Goal: Information Seeking & Learning: Learn about a topic

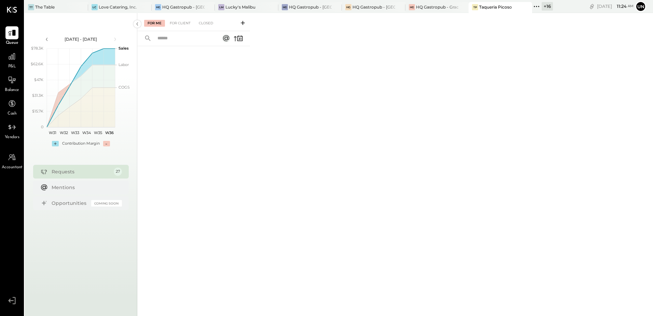
click at [538, 9] on icon at bounding box center [536, 6] width 9 height 9
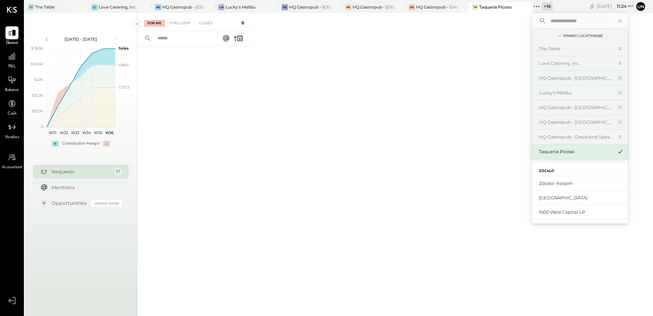
click at [571, 76] on div "HQ Gastropub - [GEOGRAPHIC_DATA][PERSON_NAME]" at bounding box center [576, 78] width 74 height 6
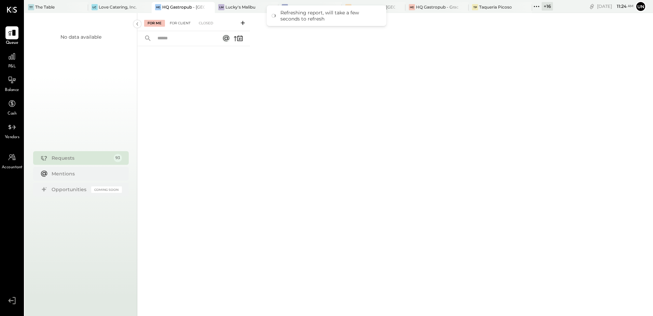
click at [185, 24] on div "For Client" at bounding box center [180, 23] width 28 height 7
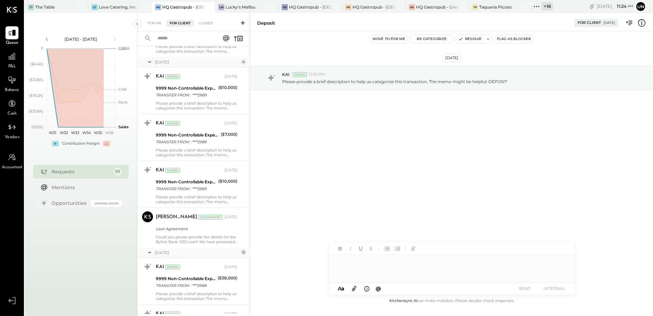
scroll to position [2050, 0]
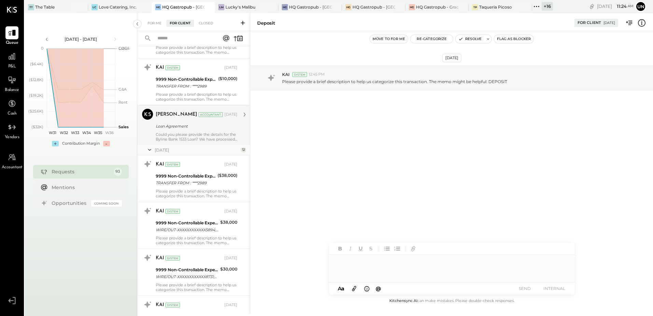
click at [192, 139] on div "Could you please provide the details for the Byline Bank 1533 Loan? We have pro…" at bounding box center [197, 137] width 82 height 10
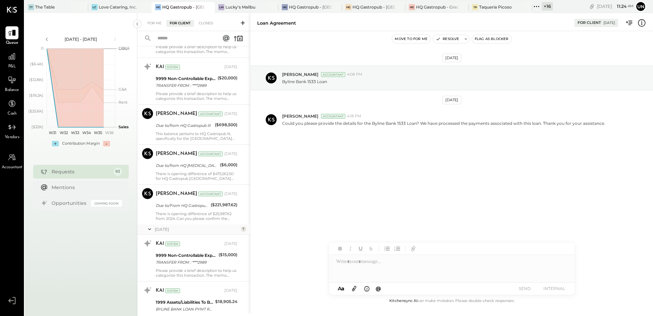
scroll to position [3314, 0]
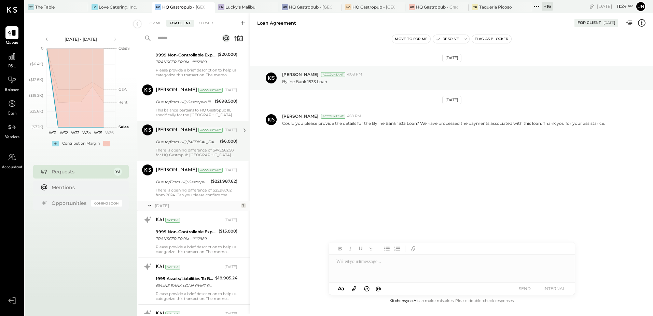
click at [172, 154] on div "There is opening difference of $475,562.50 for HQ Gastropub [GEOGRAPHIC_DATA] l…" at bounding box center [197, 153] width 82 height 10
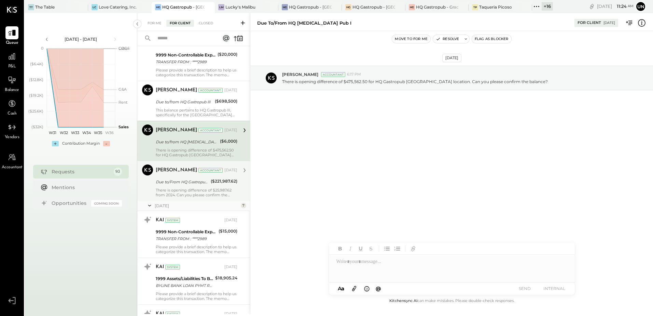
click at [167, 190] on div "There is opening difference of $25,987.62 from 2024. Can you please confirm the…" at bounding box center [197, 193] width 82 height 10
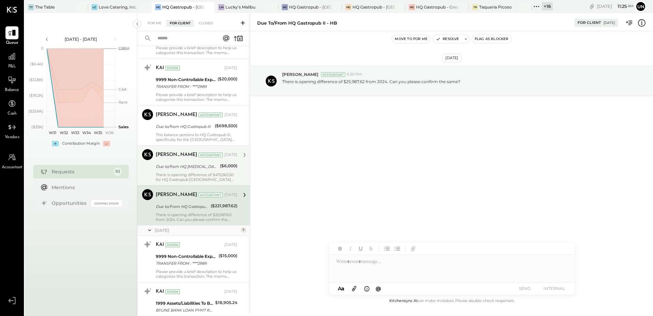
scroll to position [3246, 0]
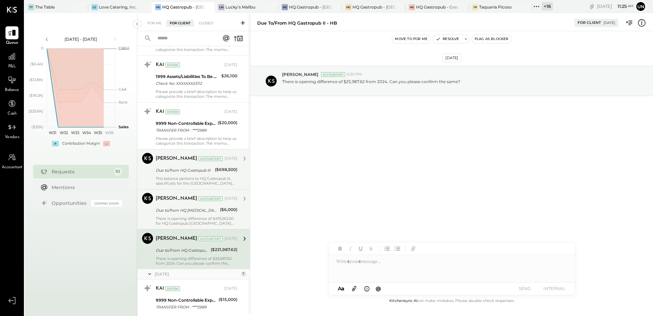
click at [178, 178] on div "This balance pertains to HQ Gastropub III, specifically for the [GEOGRAPHIC_DAT…" at bounding box center [197, 181] width 82 height 10
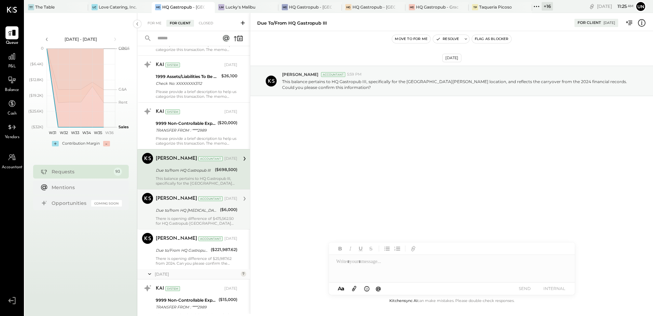
click at [182, 172] on div "Due to/from HQ Gastropub III" at bounding box center [184, 170] width 57 height 7
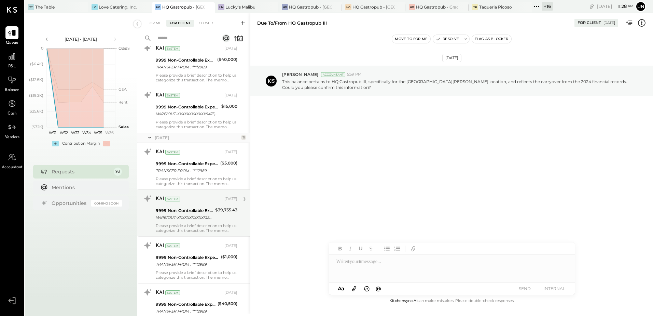
scroll to position [2870, 0]
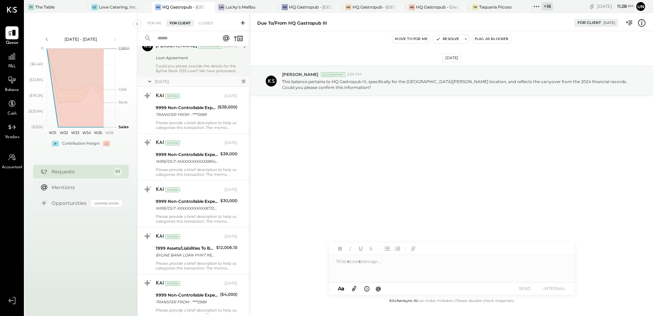
click at [368, 102] on div "[DATE] [PERSON_NAME] Accountant 5:59 PM This balance pertains to HQ Gastropub I…" at bounding box center [451, 97] width 403 height 99
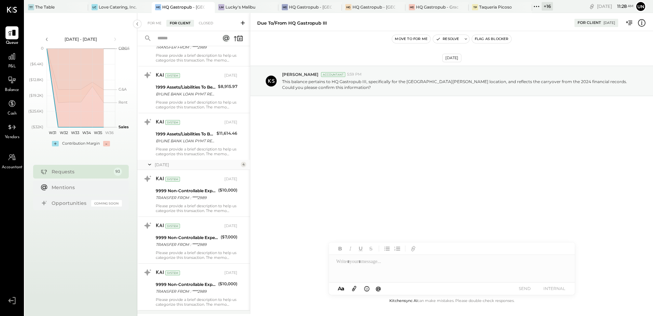
click at [345, 200] on div "[DATE] [PERSON_NAME] Accountant 5:59 PM This balance pertains to HQ Gastropub I…" at bounding box center [451, 163] width 403 height 265
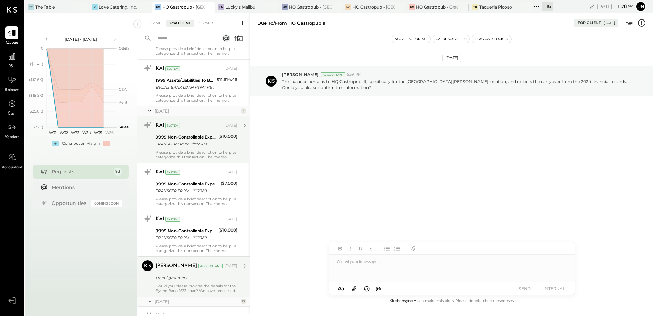
scroll to position [1948, 0]
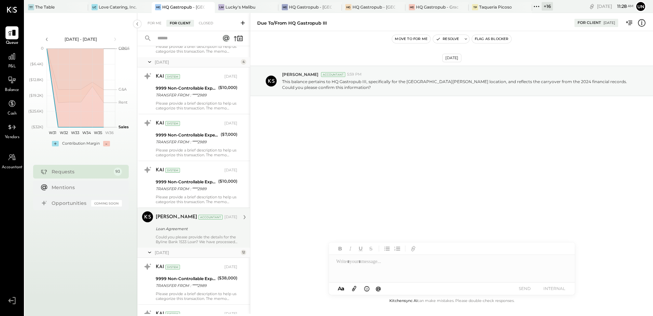
click at [462, 115] on div "[DATE] [PERSON_NAME] Accountant 5:59 PM This balance pertains to HQ Gastropub I…" at bounding box center [451, 97] width 403 height 99
click at [176, 228] on div "Loan Agreement" at bounding box center [196, 228] width 80 height 7
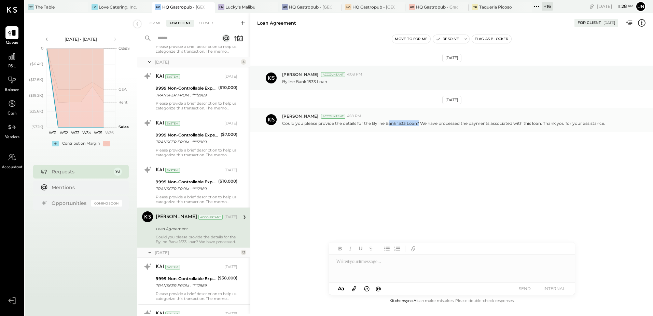
drag, startPoint x: 388, startPoint y: 124, endPoint x: 442, endPoint y: 125, distance: 54.3
click at [442, 125] on p "Could you please provide the details for the Byline Bank 1533 Loan? We have pro…" at bounding box center [443, 123] width 323 height 6
drag, startPoint x: 442, startPoint y: 125, endPoint x: 490, endPoint y: 179, distance: 72.4
click at [490, 179] on div "[DATE] [PERSON_NAME] Accountant 4:08 PM Byline Bank 1533 Loan [DATE] [PERSON_NA…" at bounding box center [451, 115] width 403 height 135
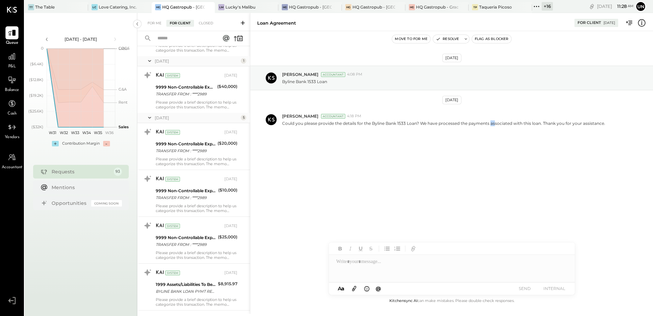
scroll to position [1640, 0]
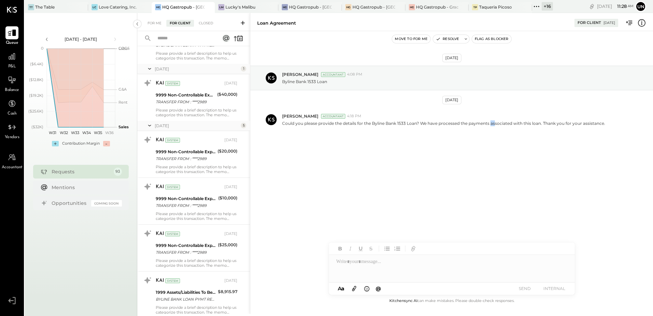
click at [10, 32] on icon at bounding box center [12, 33] width 8 height 6
click at [12, 66] on span "P&L" at bounding box center [12, 67] width 8 height 6
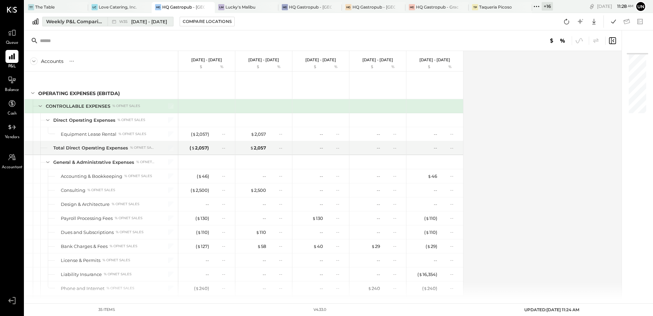
click at [67, 22] on div "Weekly P&L Comparison" at bounding box center [74, 21] width 57 height 7
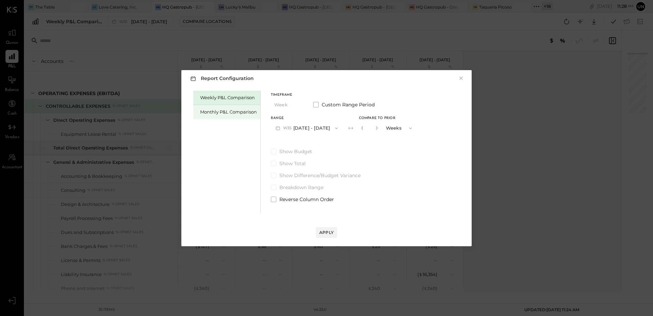
click at [228, 114] on div "Monthly P&L Comparison" at bounding box center [228, 112] width 57 height 6
click at [293, 107] on span "button" at bounding box center [297, 104] width 9 height 5
click at [413, 114] on div "Weekly P&L Comparison Monthly P&L Comparison Timeframe Month Month Quarter YTD …" at bounding box center [326, 151] width 277 height 124
click at [313, 104] on span at bounding box center [315, 104] width 5 height 5
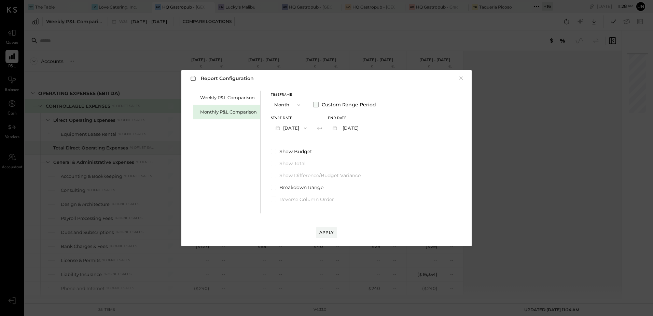
click at [316, 104] on span at bounding box center [315, 104] width 5 height 5
click at [376, 128] on icon "button" at bounding box center [377, 128] width 4 height 4
type input "*"
click at [326, 235] on div "Apply" at bounding box center [326, 232] width 14 height 6
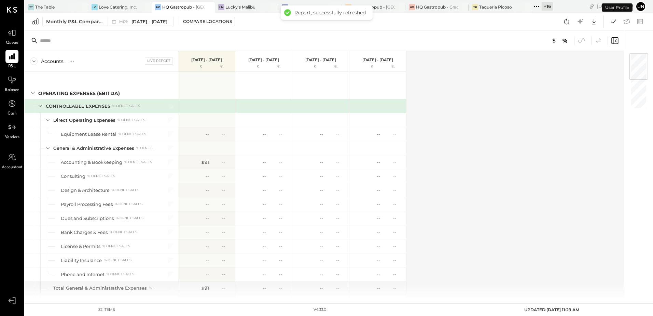
click at [484, 87] on div "Accounts S % GL Live Report [DATE] - [DATE] $ % [DATE] - [DATE] $ % [DATE] - [D…" at bounding box center [325, 175] width 601 height 248
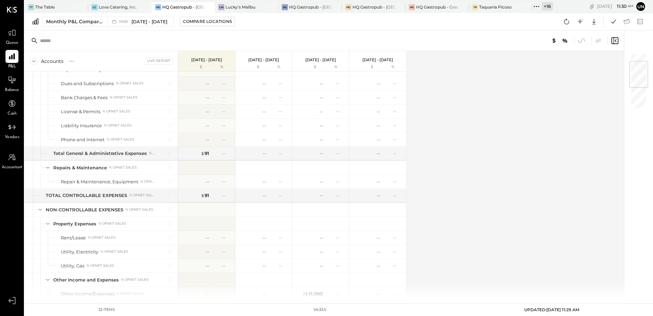
scroll to position [32, 0]
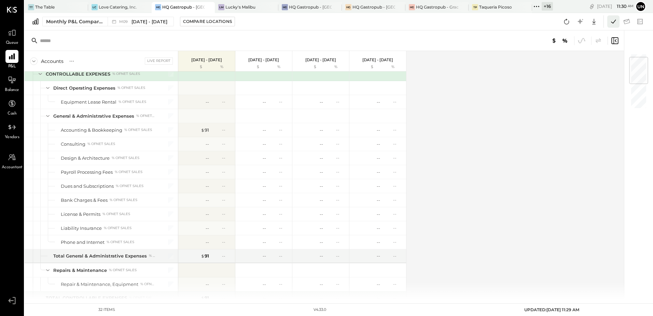
click at [608, 23] on button at bounding box center [613, 21] width 12 height 12
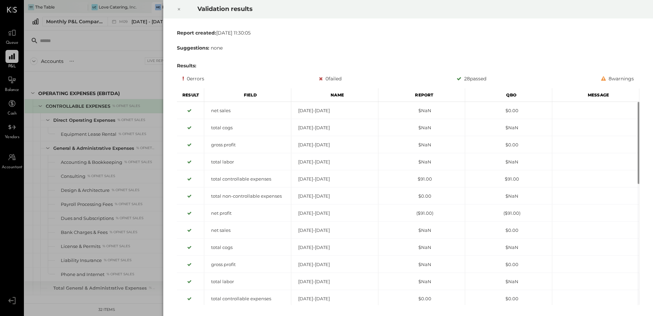
click at [178, 6] on icon at bounding box center [179, 9] width 4 height 8
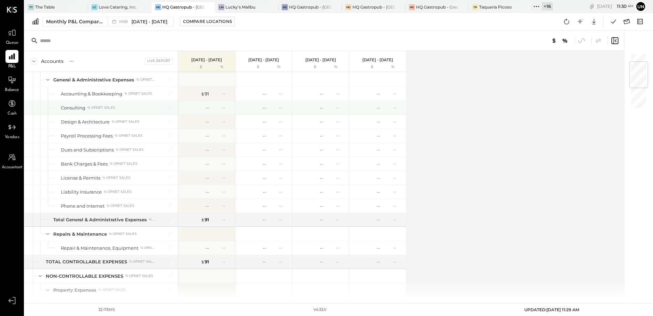
scroll to position [103, 0]
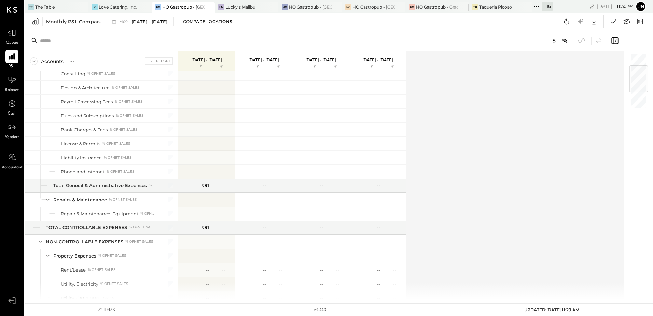
click at [543, 167] on div "Accounts S % GL Live Report [DATE] - [DATE] $ % [DATE] - [DATE] $ % [DATE] - [D…" at bounding box center [325, 175] width 601 height 248
click at [575, 145] on div "Accounts S % GL Live Report [DATE] - [DATE] $ % [DATE] - [DATE] $ % [DATE] - [D…" at bounding box center [325, 175] width 601 height 248
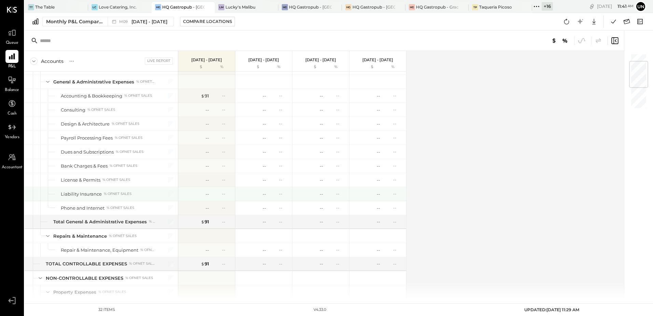
scroll to position [0, 0]
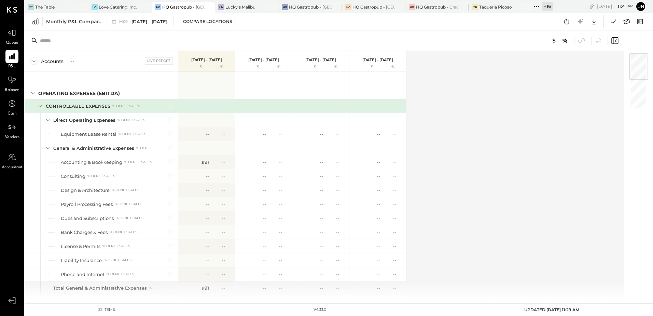
click at [460, 134] on div "Accounts S % GL Live Report [DATE] - [DATE] $ % [DATE] - [DATE] $ % [DATE] - [D…" at bounding box center [325, 175] width 601 height 248
click at [84, 23] on div "Monthly P&L Comparison" at bounding box center [74, 21] width 57 height 7
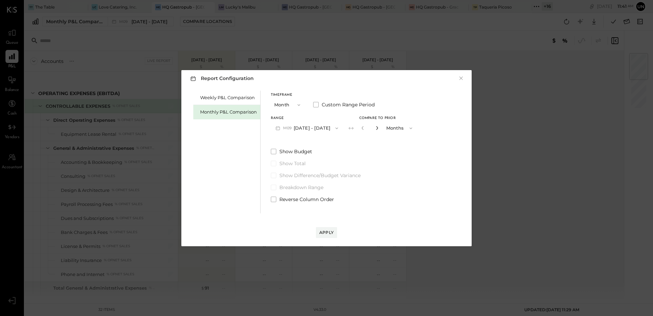
click at [376, 128] on icon "button" at bounding box center [377, 128] width 4 height 4
click at [361, 128] on icon "button" at bounding box center [363, 128] width 4 height 4
type input "*"
click at [323, 226] on div "Apply" at bounding box center [326, 225] width 277 height 25
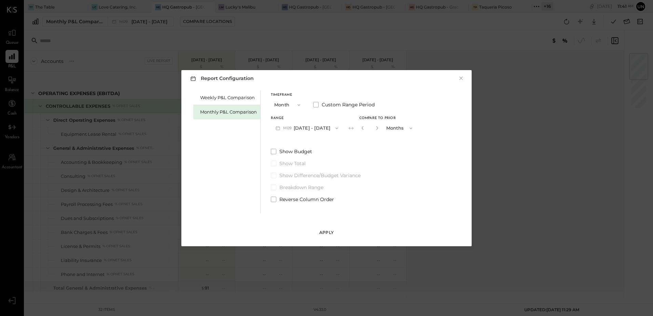
click at [323, 228] on button "Apply" at bounding box center [326, 232] width 21 height 11
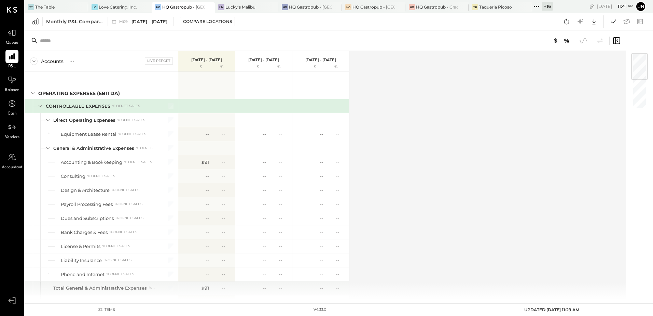
click at [433, 147] on div "Accounts S % GL Live Report [DATE] - [DATE] $ % [DATE] - [DATE] $ % [DATE] - [D…" at bounding box center [326, 175] width 602 height 248
click at [613, 23] on icon at bounding box center [613, 21] width 9 height 9
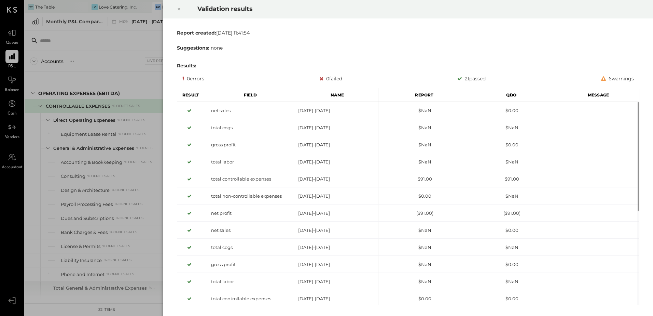
click at [181, 10] on div at bounding box center [179, 9] width 15 height 19
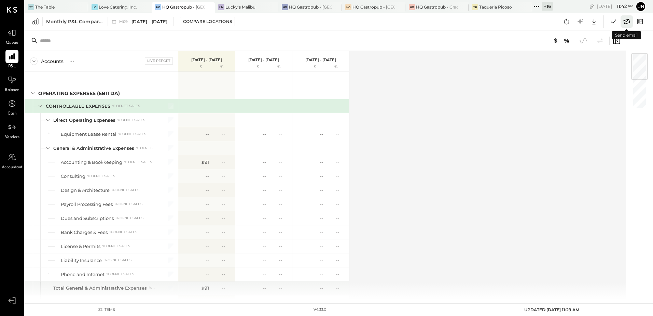
click at [626, 23] on icon at bounding box center [627, 21] width 9 height 9
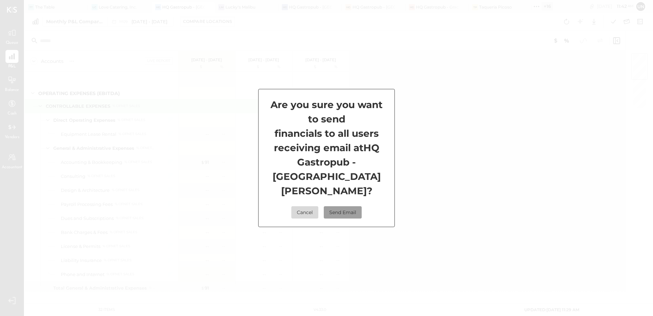
click at [346, 207] on button "Send Email" at bounding box center [343, 212] width 38 height 12
